Goal: Transaction & Acquisition: Obtain resource

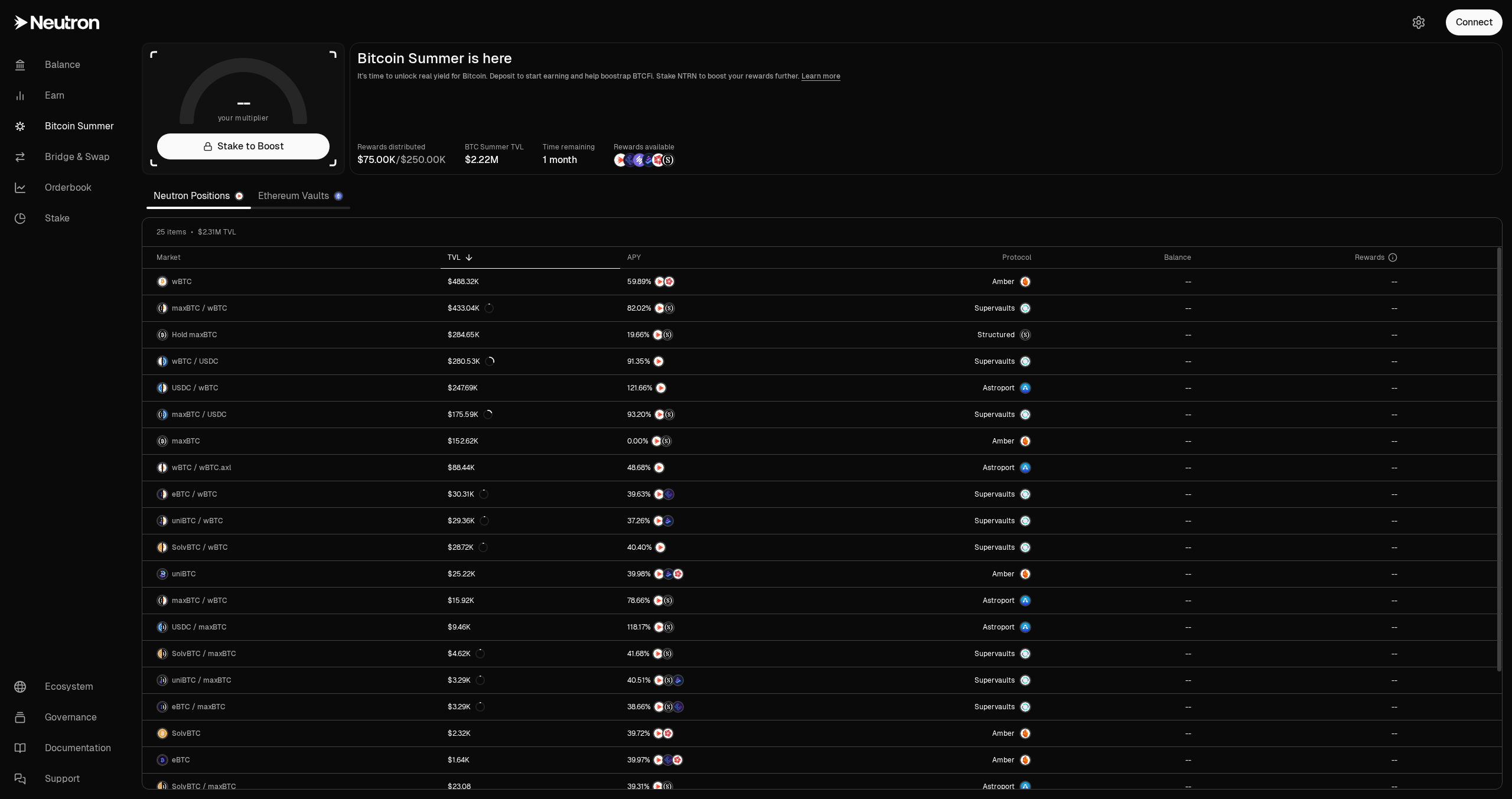
click at [867, 137] on main "Bitcoin Summer is here It's time to unlock real yield for Bitcoin. Deposit to s…" at bounding box center [926, 109] width 1152 height 132
click at [1480, 14] on button "Connect" at bounding box center [1474, 22] width 57 height 26
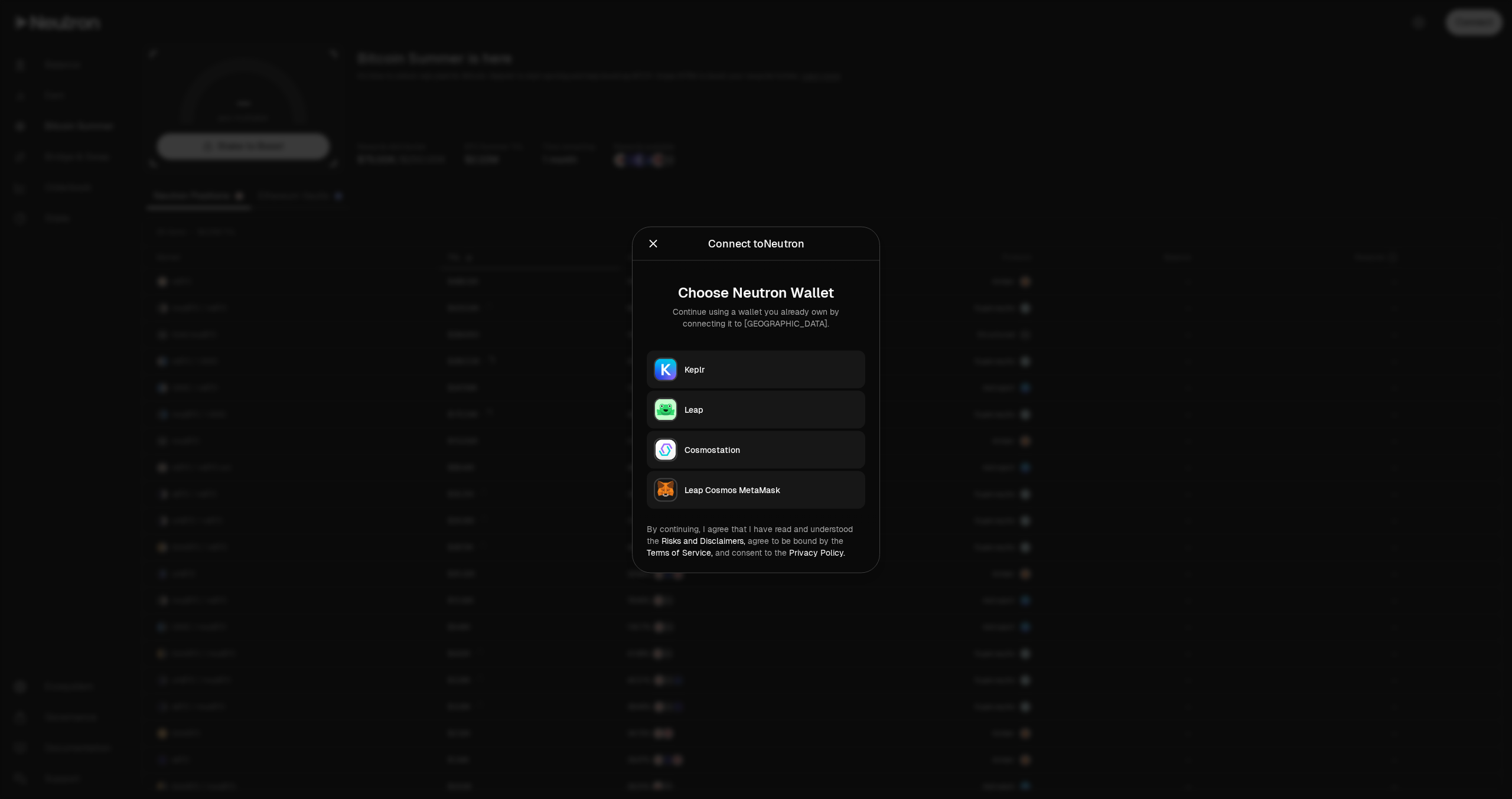
click at [781, 366] on div "Keplr" at bounding box center [771, 369] width 174 height 12
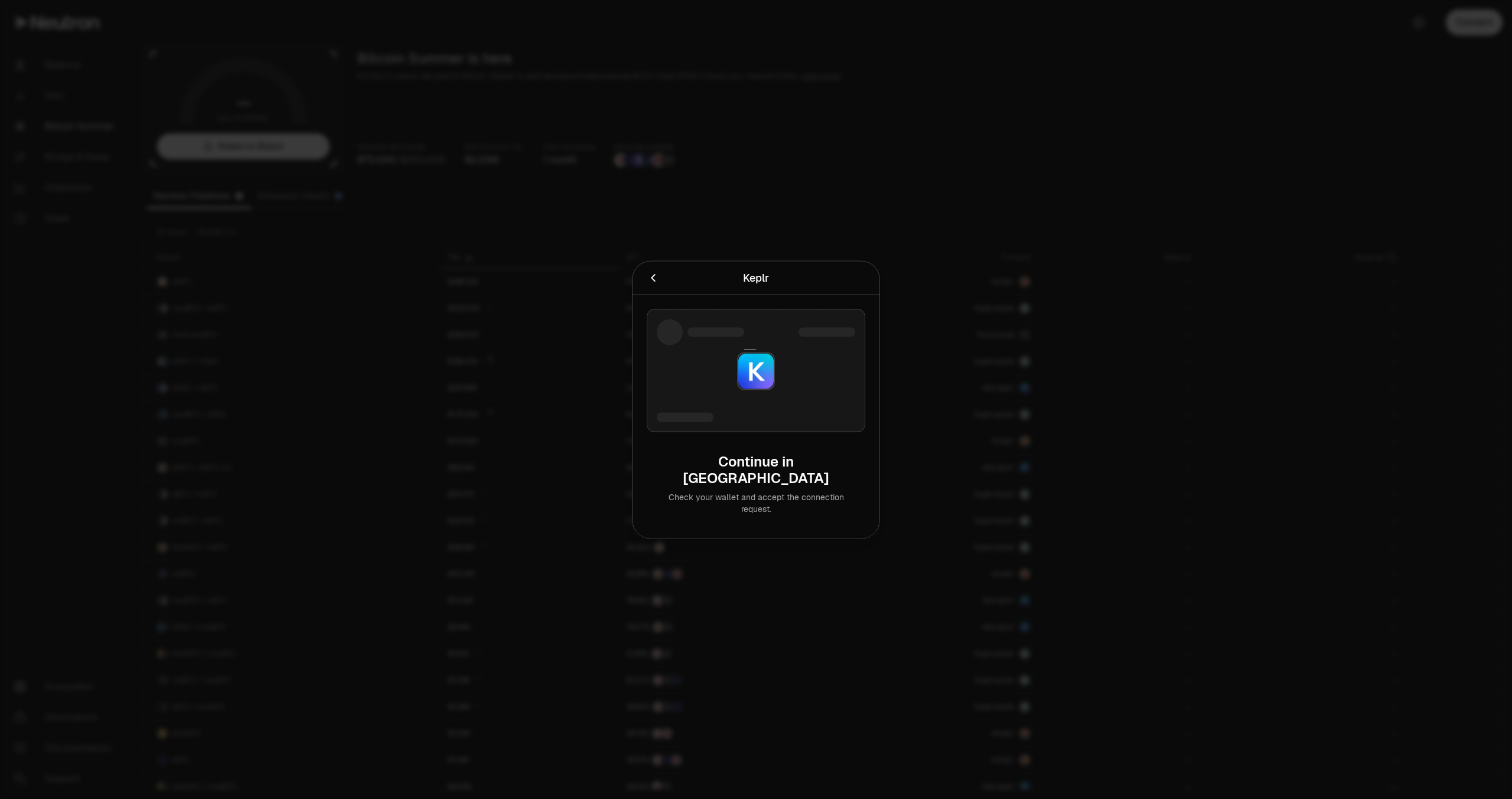
click at [857, 231] on div at bounding box center [756, 400] width 1512 height 799
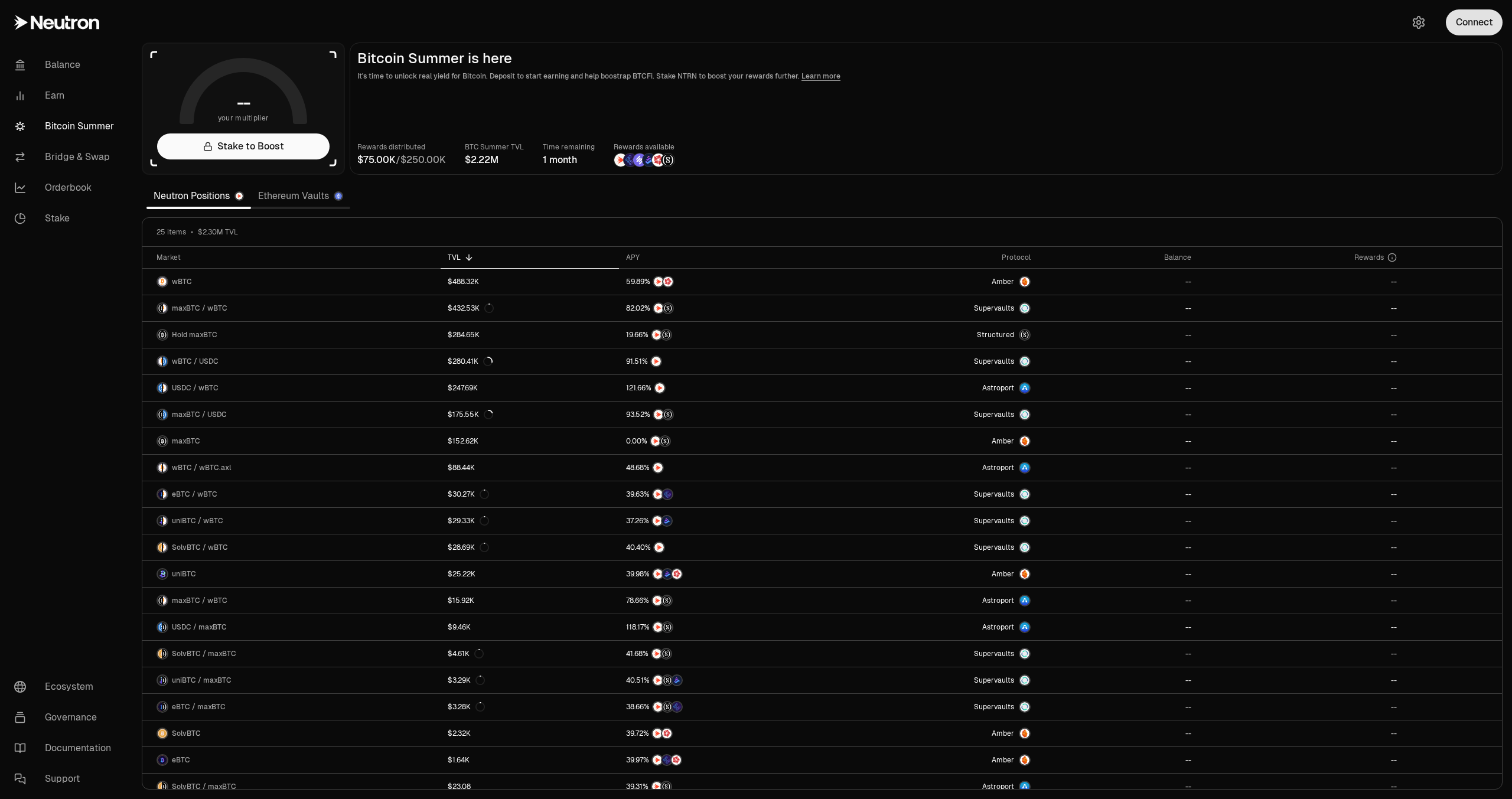
click at [1453, 18] on button "Connect" at bounding box center [1474, 22] width 57 height 26
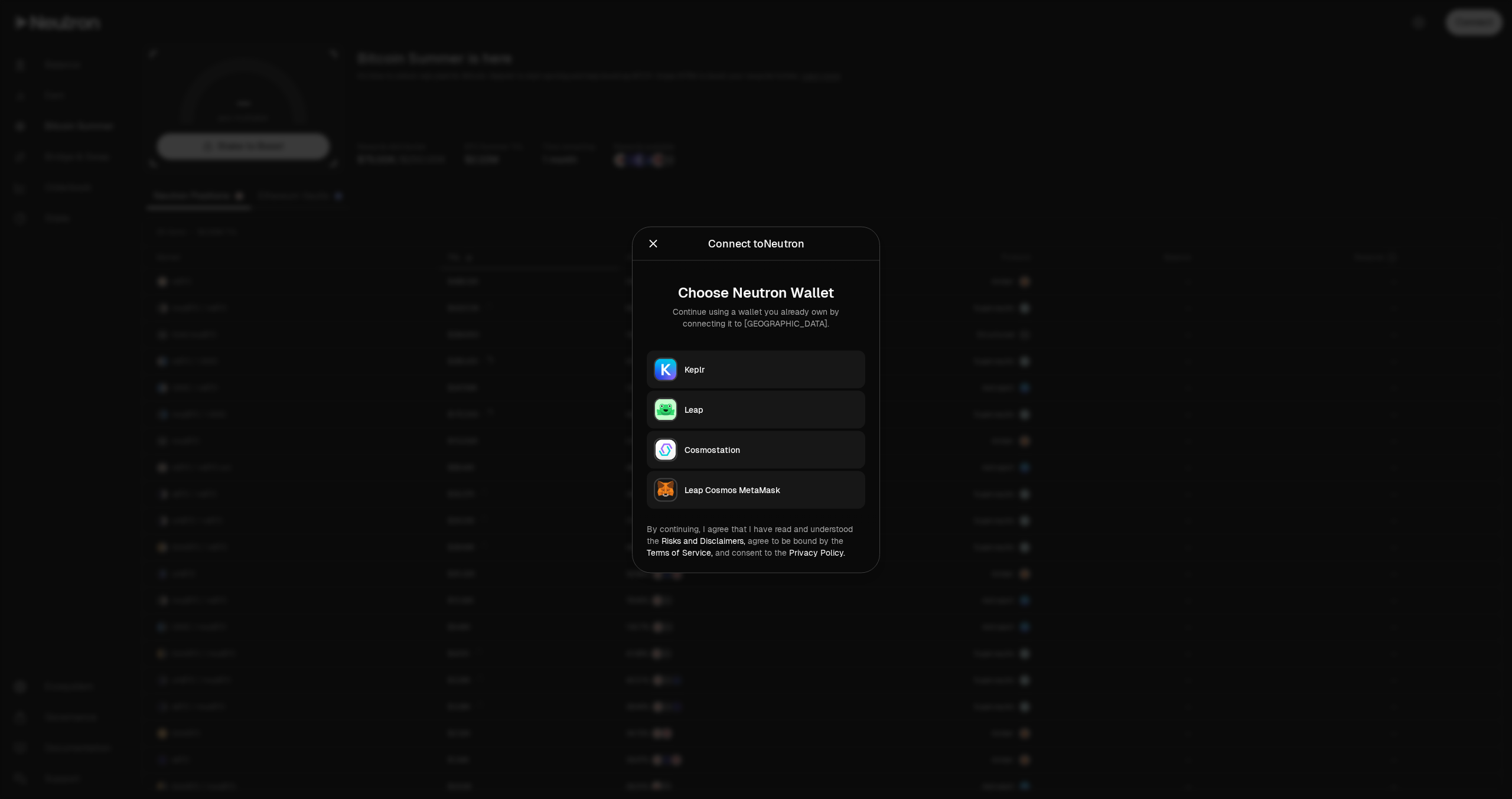
click at [701, 377] on button "Keplr" at bounding box center [756, 370] width 218 height 38
click at [724, 372] on div "Keplr" at bounding box center [771, 369] width 174 height 12
